Goal: Transaction & Acquisition: Purchase product/service

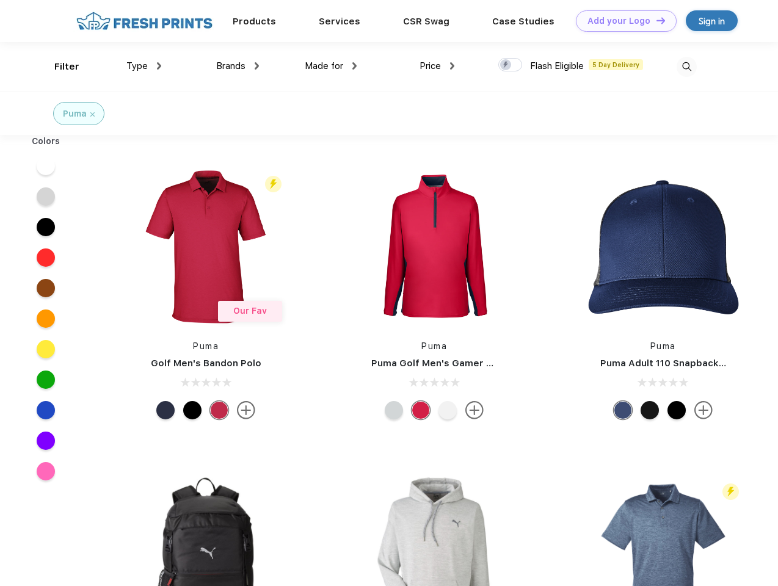
click at [622, 21] on link "Add your Logo Design Tool" at bounding box center [626, 20] width 101 height 21
click at [0, 0] on div "Design Tool" at bounding box center [0, 0] width 0 height 0
click at [655, 20] on link "Add your Logo Design Tool" at bounding box center [626, 20] width 101 height 21
click at [59, 67] on div "Filter" at bounding box center [66, 67] width 25 height 14
click at [144, 66] on span "Type" at bounding box center [136, 65] width 21 height 11
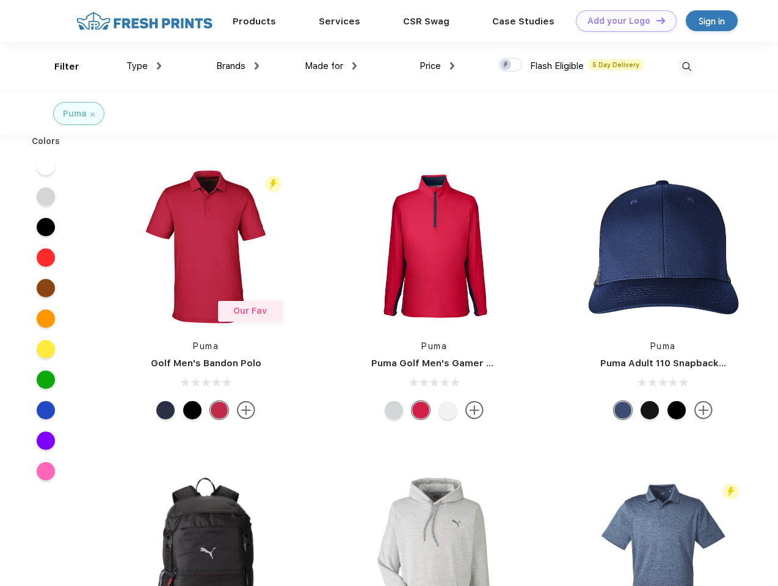
click at [238, 66] on span "Brands" at bounding box center [230, 65] width 29 height 11
click at [331, 66] on span "Made for" at bounding box center [324, 65] width 38 height 11
click at [437, 66] on span "Price" at bounding box center [429, 65] width 21 height 11
click at [510, 65] on div at bounding box center [510, 64] width 24 height 13
click at [506, 65] on input "checkbox" at bounding box center [502, 61] width 8 height 8
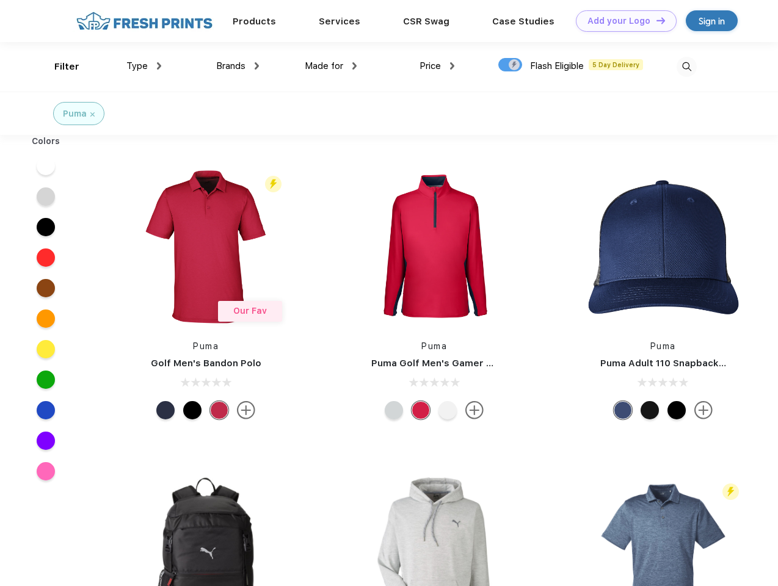
click at [686, 67] on img at bounding box center [687, 67] width 20 height 20
